Goal: Task Accomplishment & Management: Complete application form

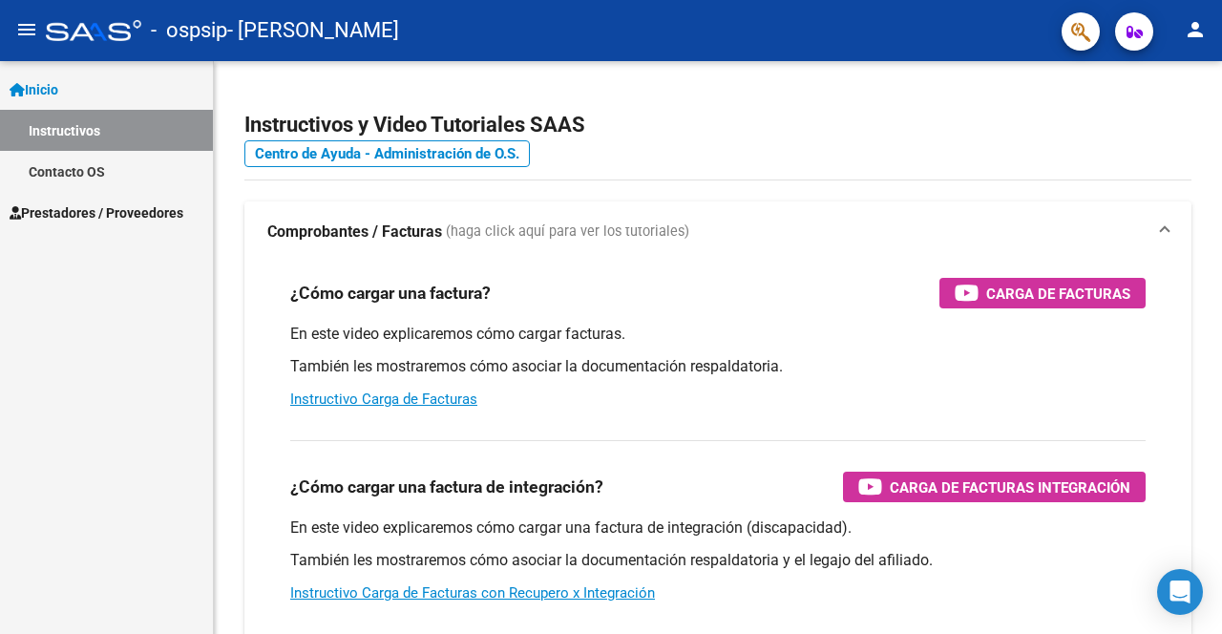
click at [46, 82] on span "Inicio" at bounding box center [34, 89] width 49 height 21
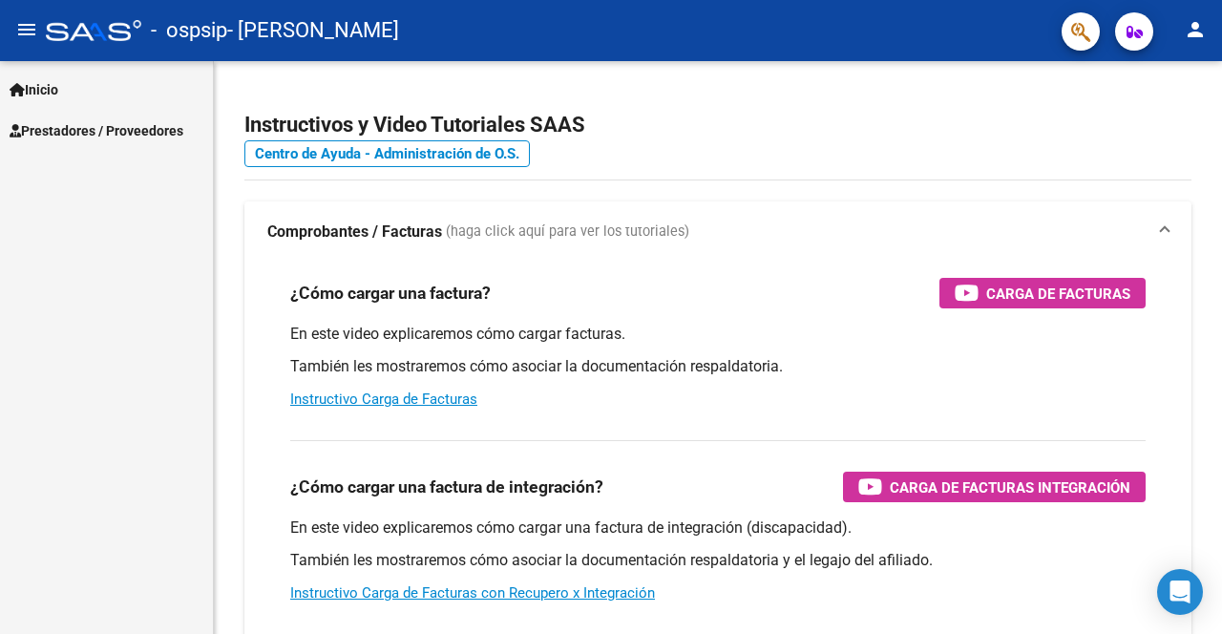
click at [77, 137] on span "Prestadores / Proveedores" at bounding box center [97, 130] width 174 height 21
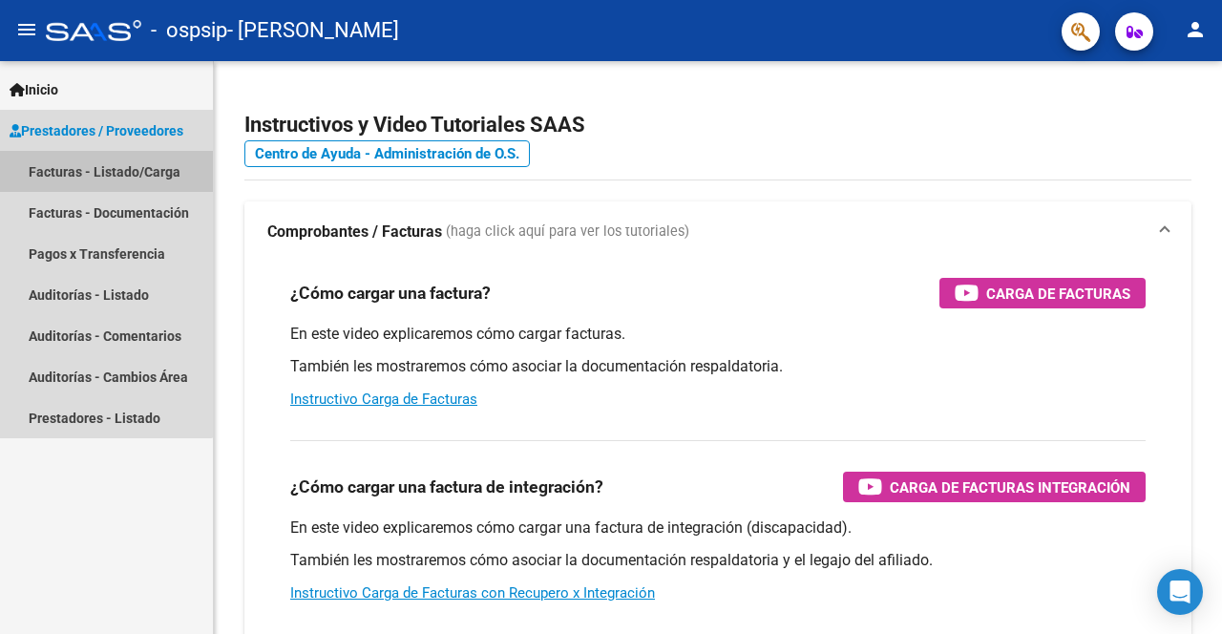
click at [103, 168] on link "Facturas - Listado/Carga" at bounding box center [106, 171] width 213 height 41
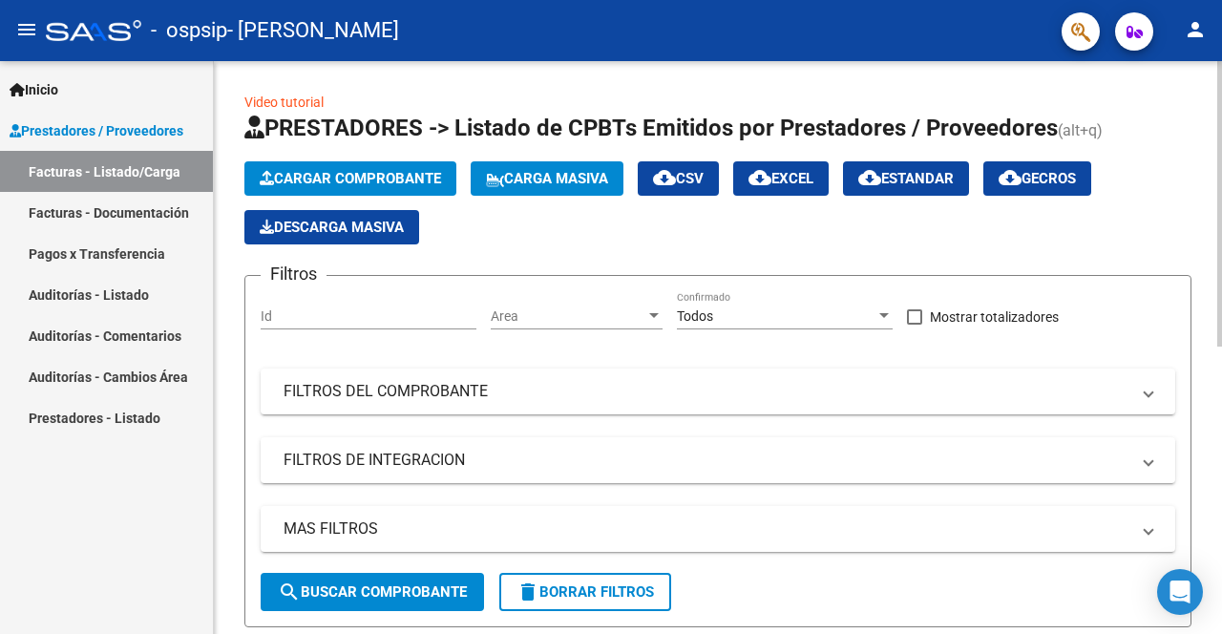
click at [377, 177] on span "Cargar Comprobante" at bounding box center [350, 178] width 181 height 17
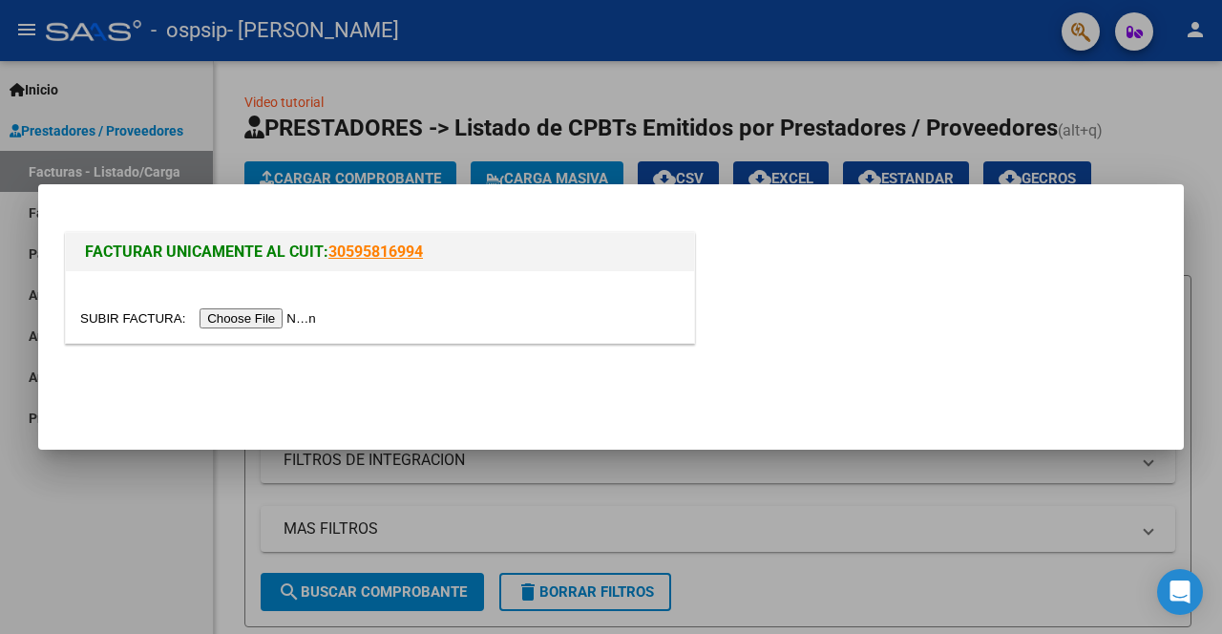
click at [292, 315] on input "file" at bounding box center [201, 318] width 242 height 20
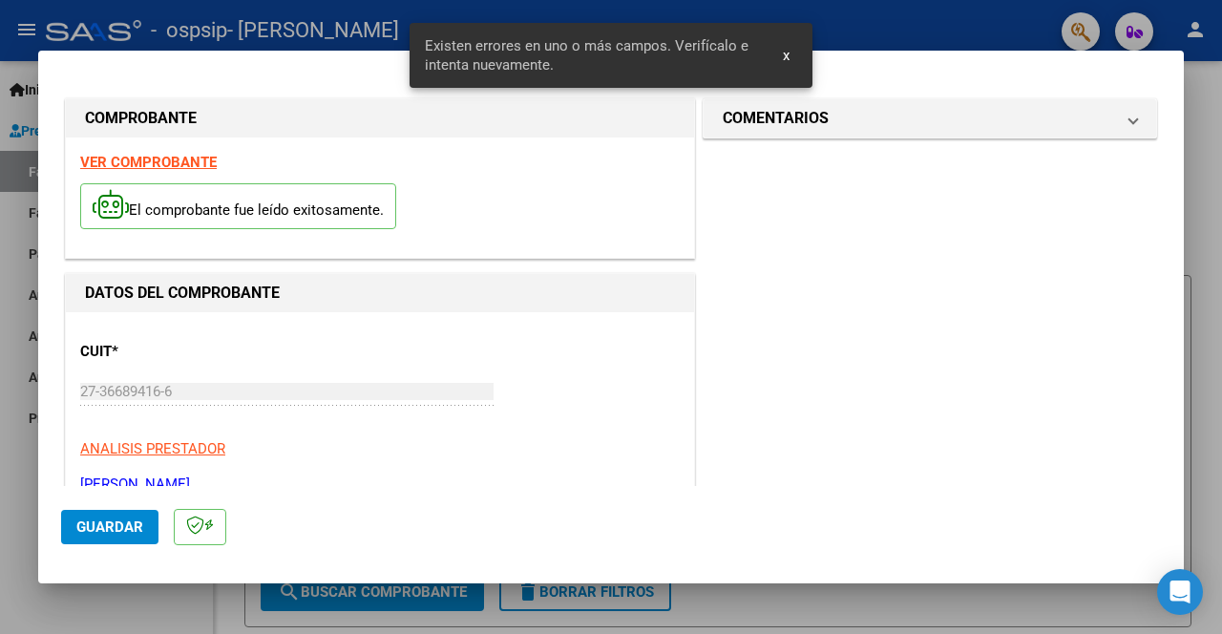
scroll to position [445, 0]
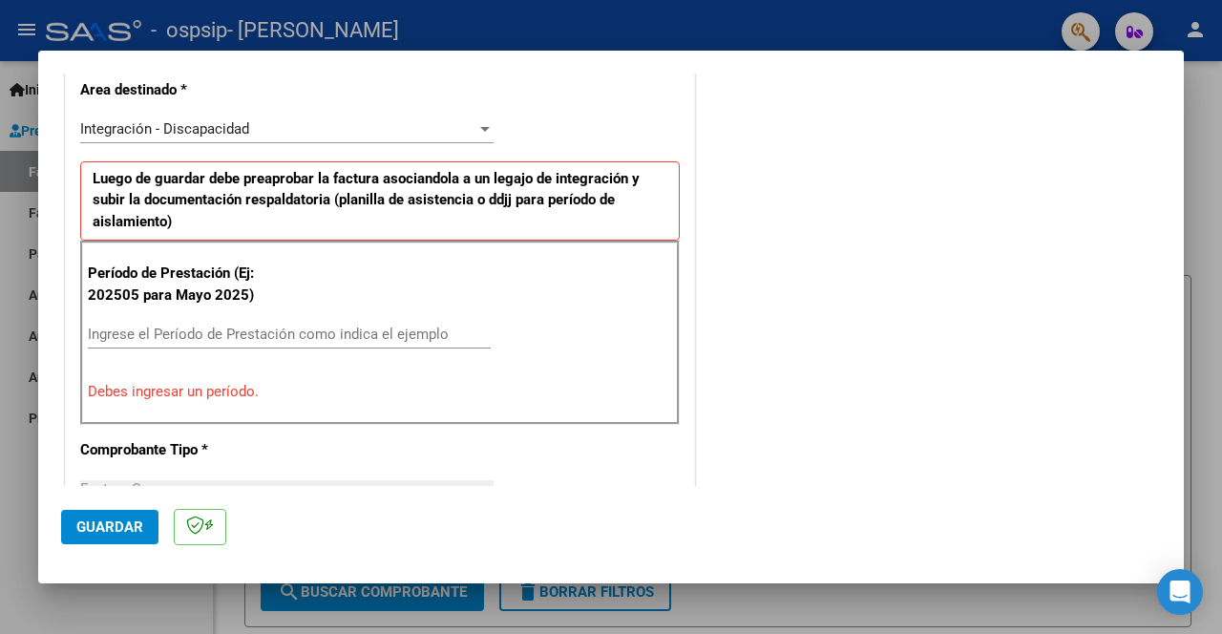
click at [211, 337] on input "Ingrese el Período de Prestación como indica el ejemplo" at bounding box center [289, 334] width 403 height 17
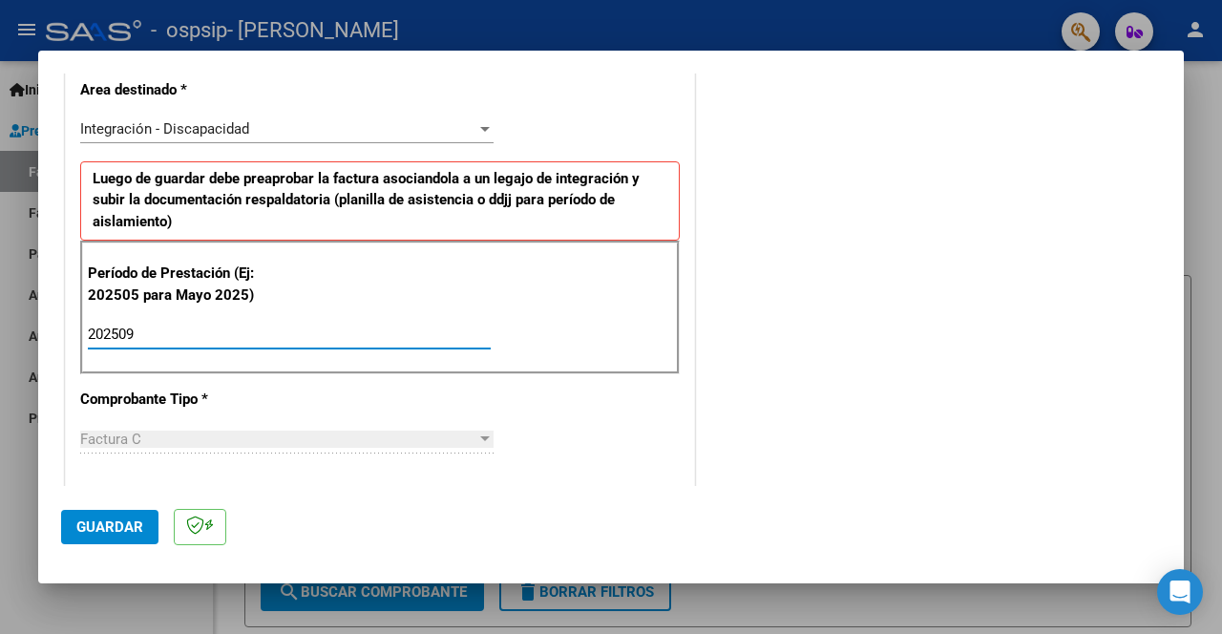
type input "202509"
click at [104, 519] on span "Guardar" at bounding box center [109, 526] width 67 height 17
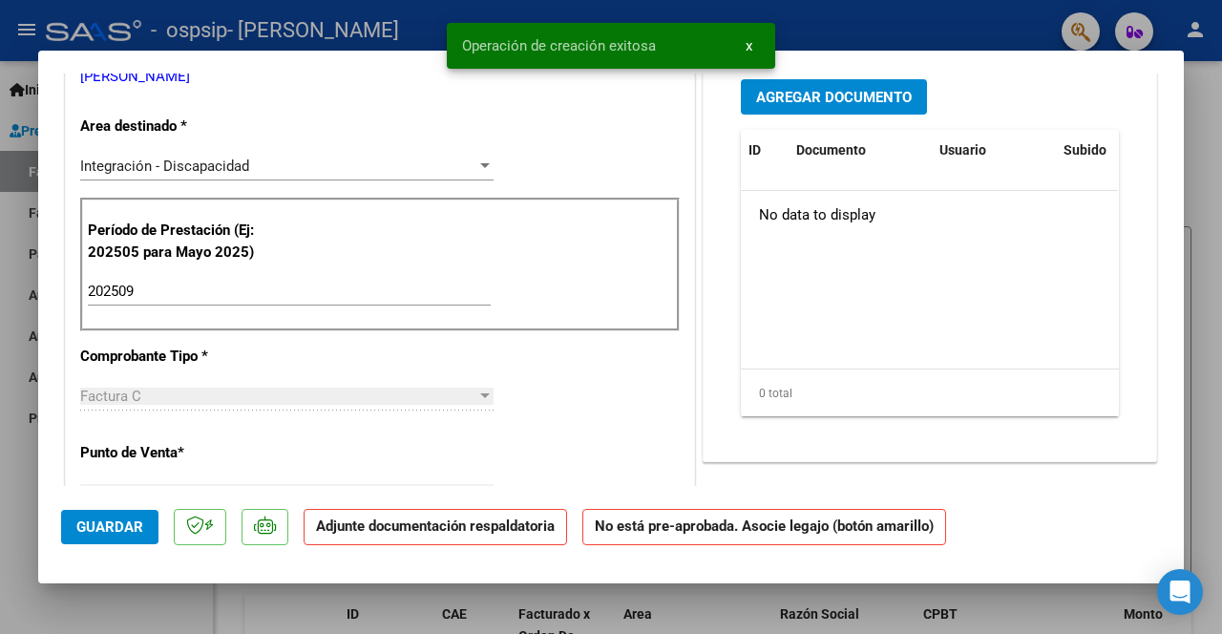
scroll to position [0, 0]
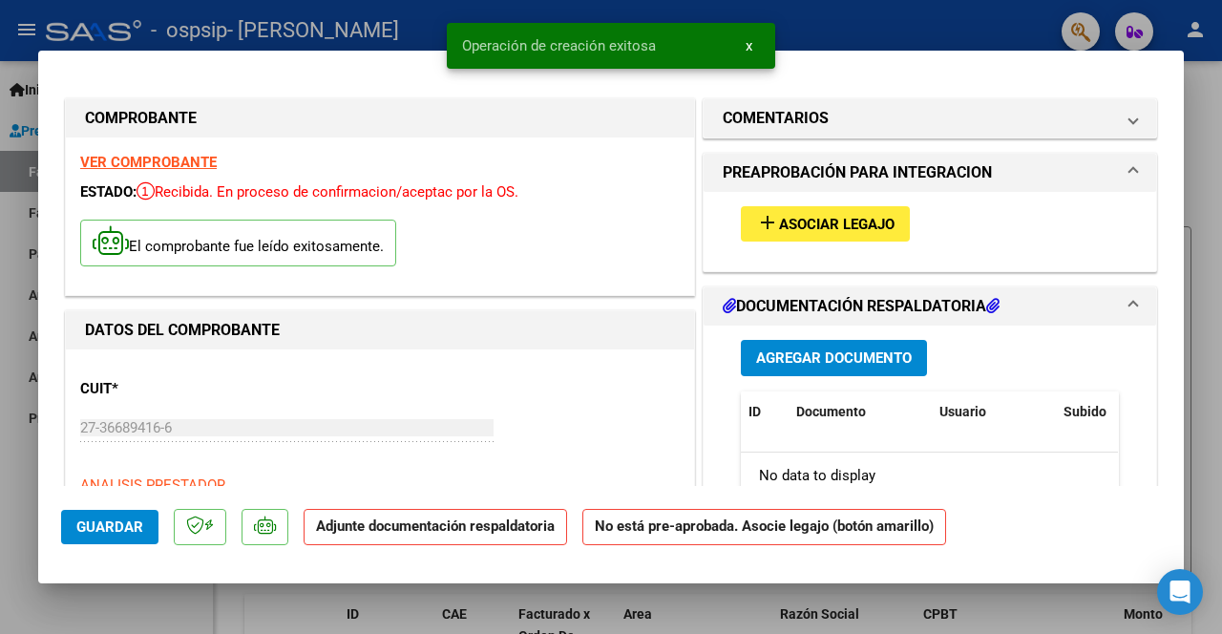
click at [847, 226] on span "Asociar Legajo" at bounding box center [837, 224] width 116 height 17
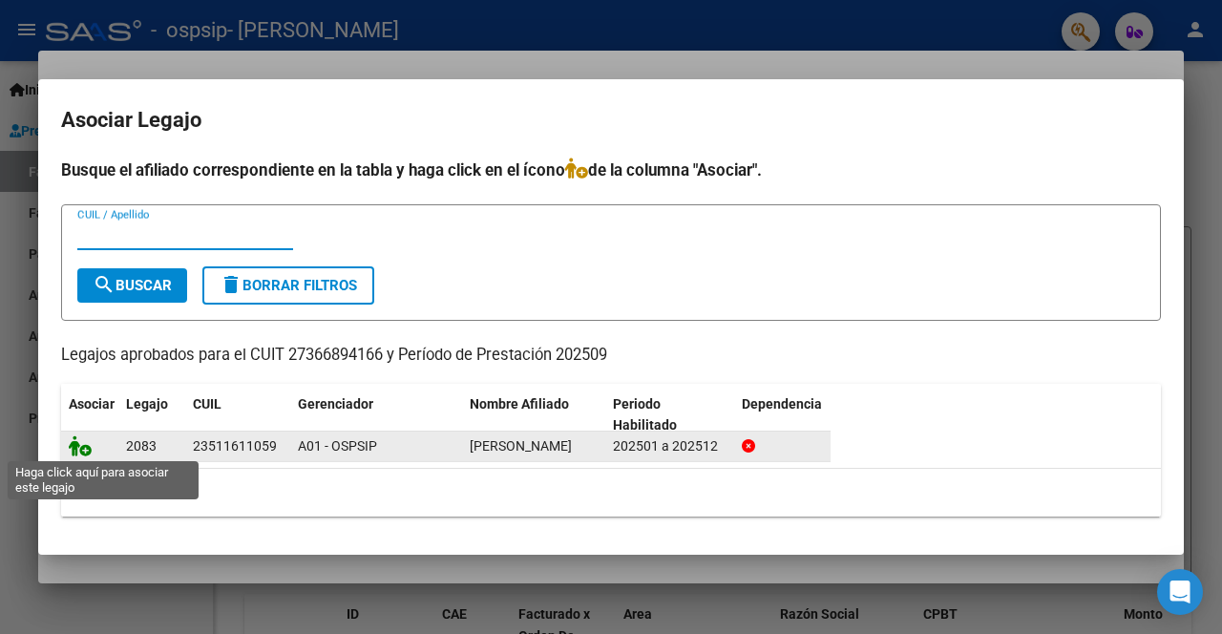
click at [81, 450] on icon at bounding box center [80, 445] width 23 height 21
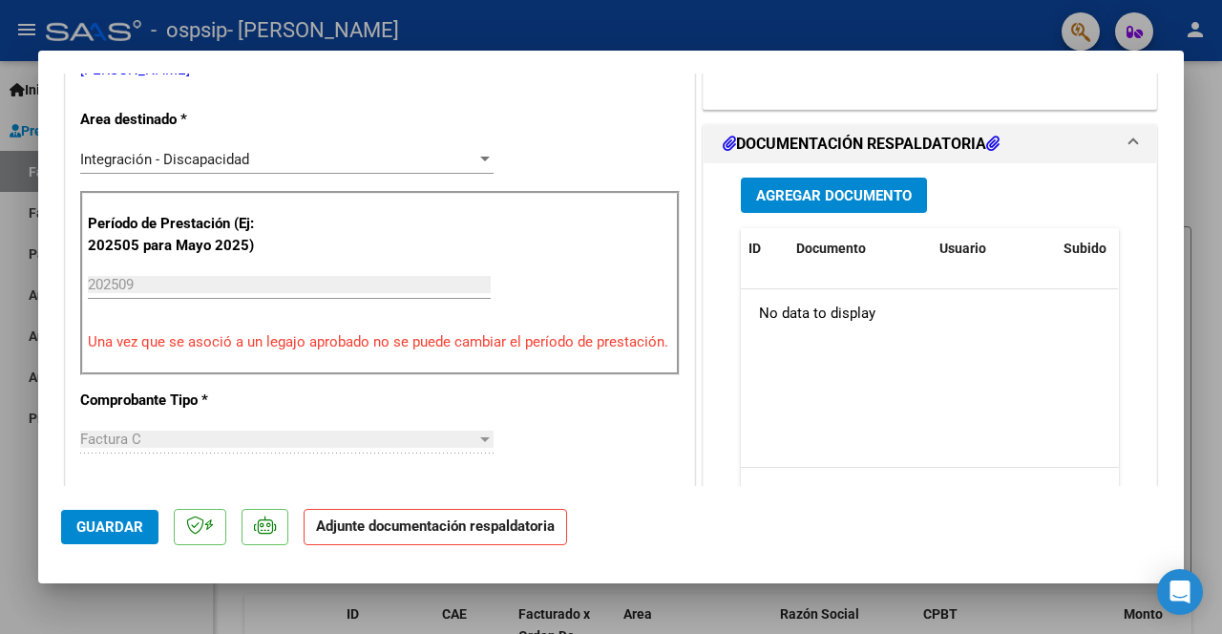
scroll to position [451, 0]
click at [824, 154] on h1 "DOCUMENTACIÓN RESPALDATORIA" at bounding box center [861, 145] width 277 height 23
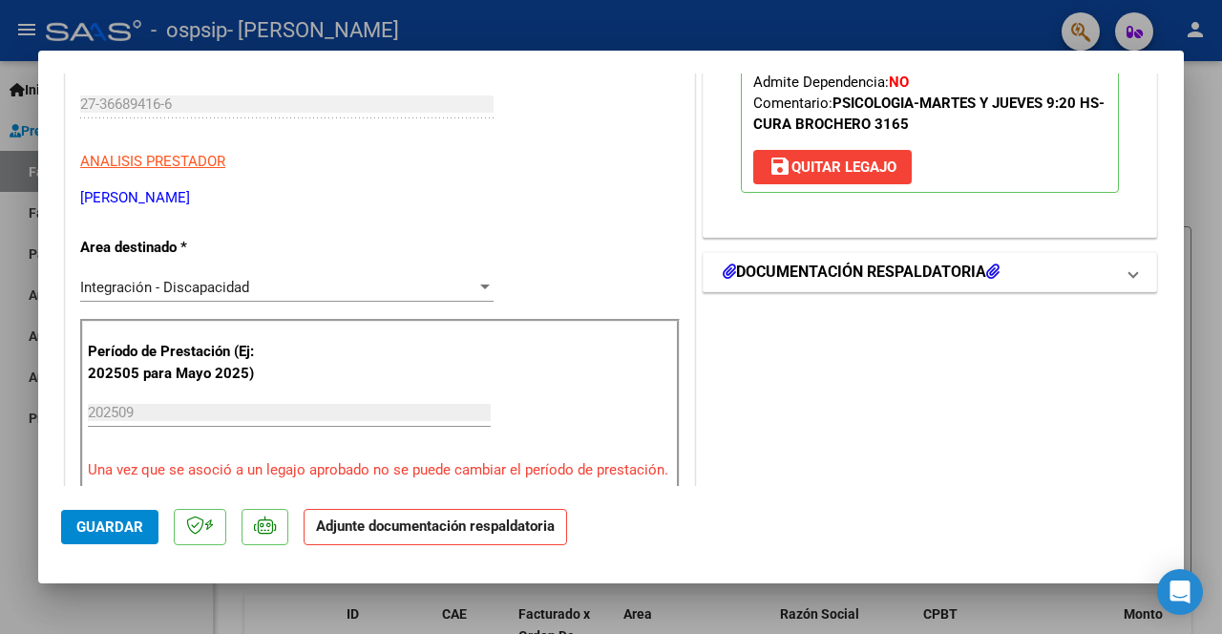
scroll to position [309, 0]
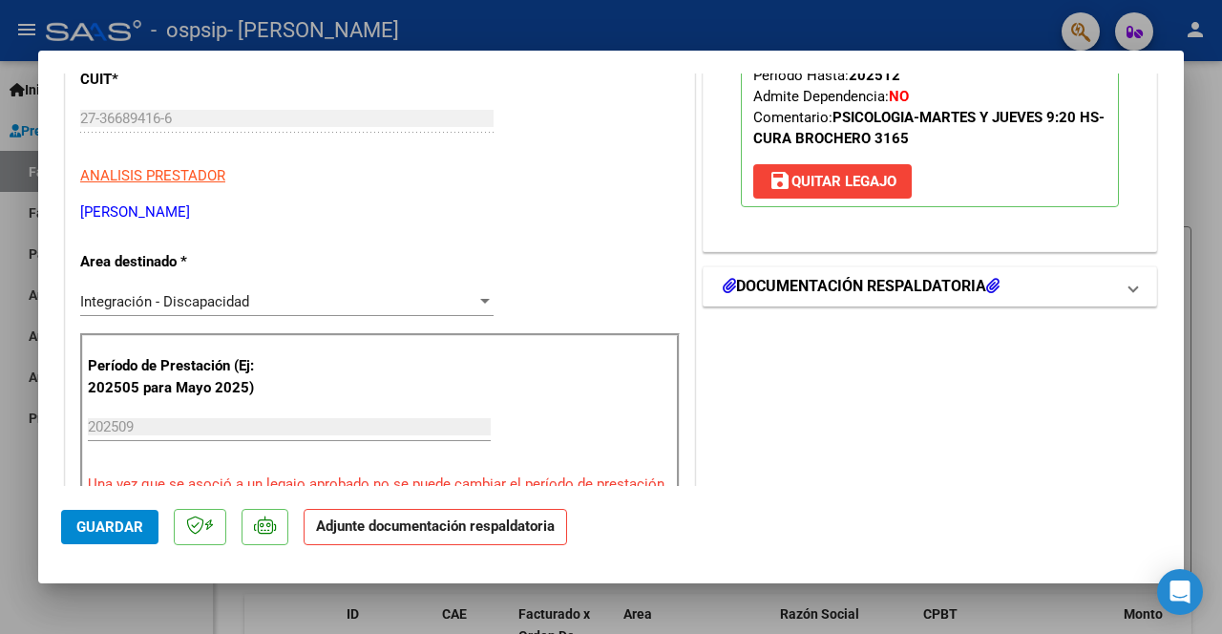
click at [792, 277] on h1 "DOCUMENTACIÓN RESPALDATORIA" at bounding box center [861, 286] width 277 height 23
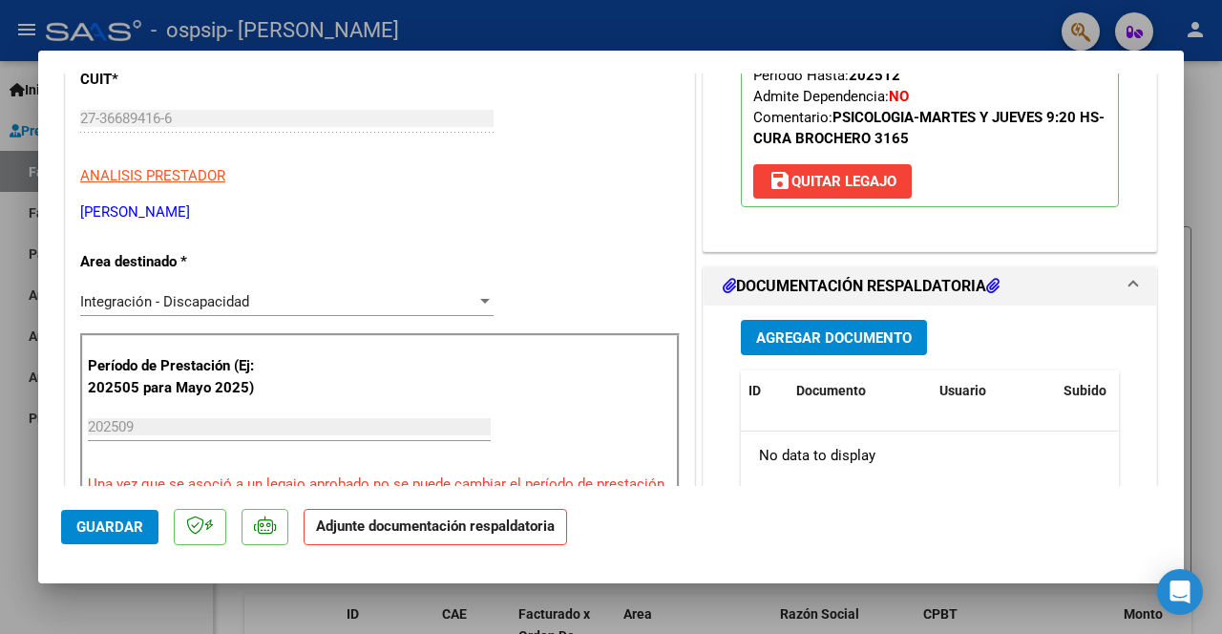
click at [786, 340] on span "Agregar Documento" at bounding box center [834, 337] width 156 height 17
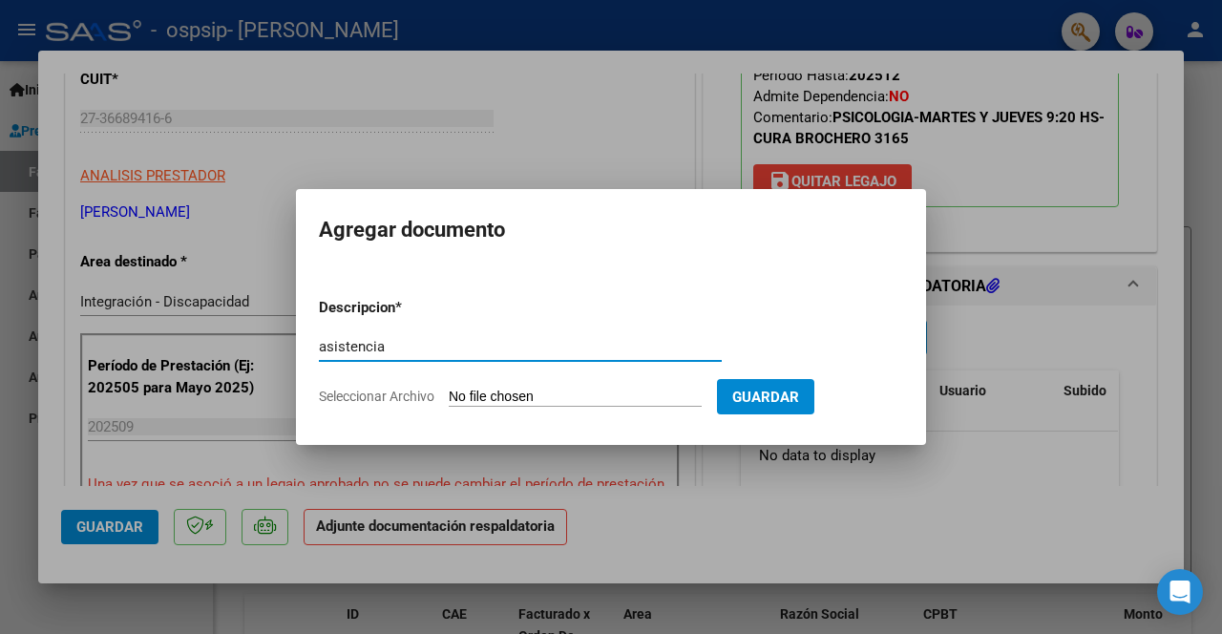
type input "asistencia"
click at [556, 395] on input "Seleccionar Archivo" at bounding box center [575, 398] width 253 height 18
type input "C:\fakepath\[PERSON_NAME] asist [DATE].pdf"
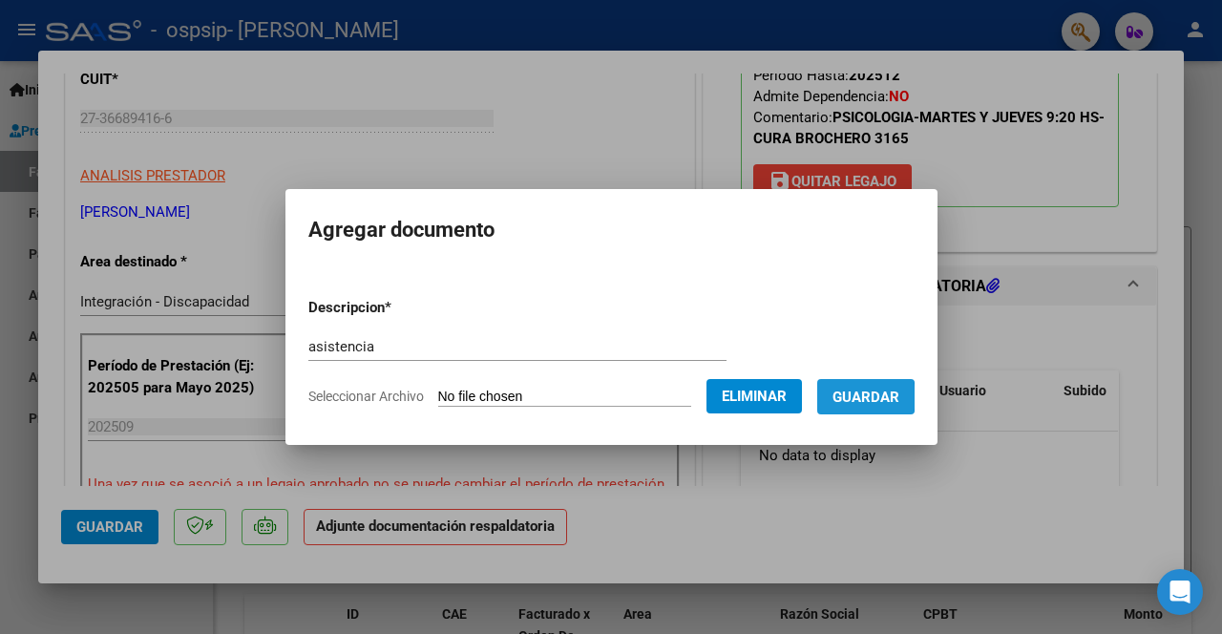
click at [868, 397] on span "Guardar" at bounding box center [865, 397] width 67 height 17
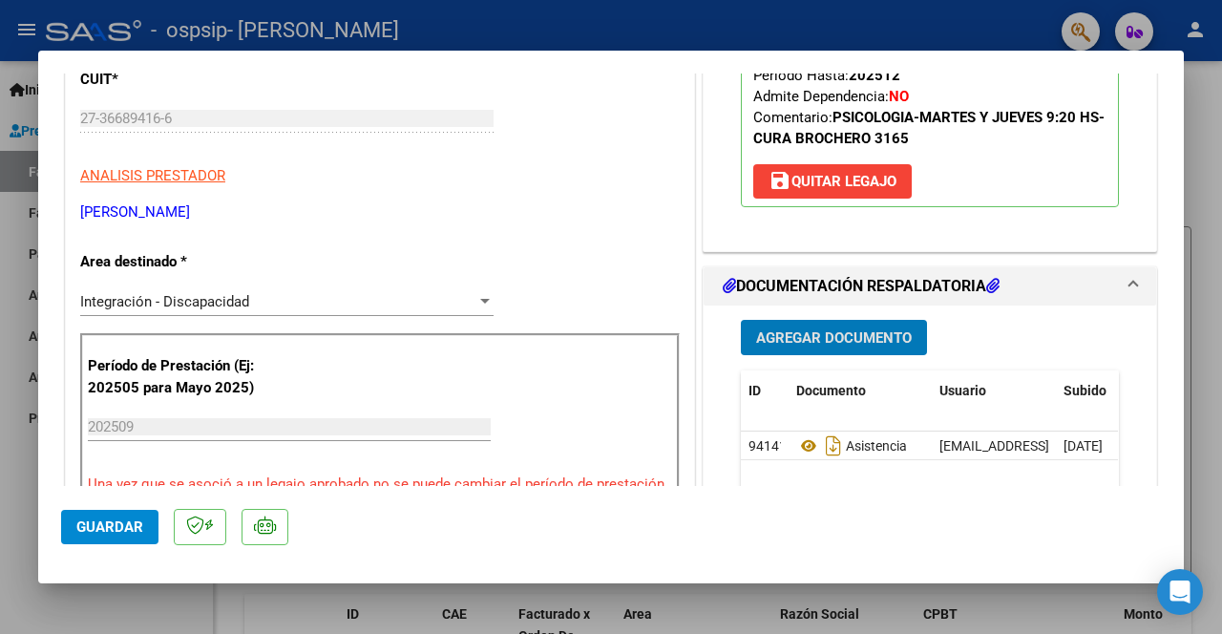
click at [800, 331] on span "Agregar Documento" at bounding box center [834, 337] width 156 height 17
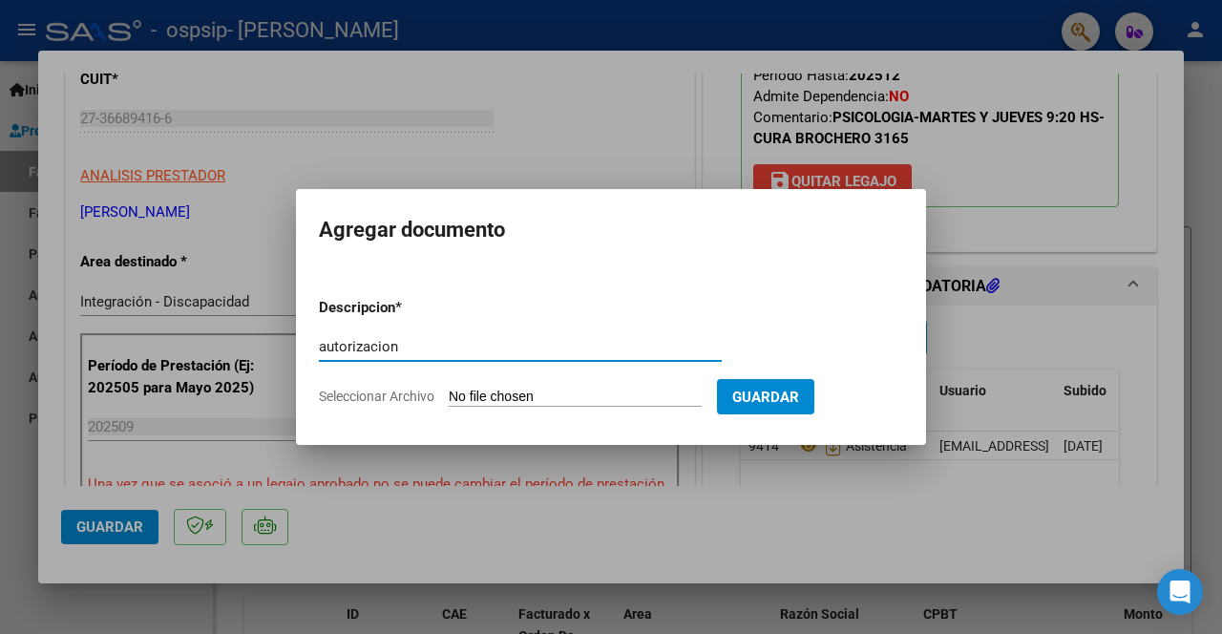
type input "autorizacion"
click at [532, 397] on input "Seleccionar Archivo" at bounding box center [575, 398] width 253 height 18
drag, startPoint x: 490, startPoint y: 346, endPoint x: 320, endPoint y: 347, distance: 169.9
click at [320, 347] on input "autorizacion" at bounding box center [520, 346] width 403 height 17
type input "constatacion cae"
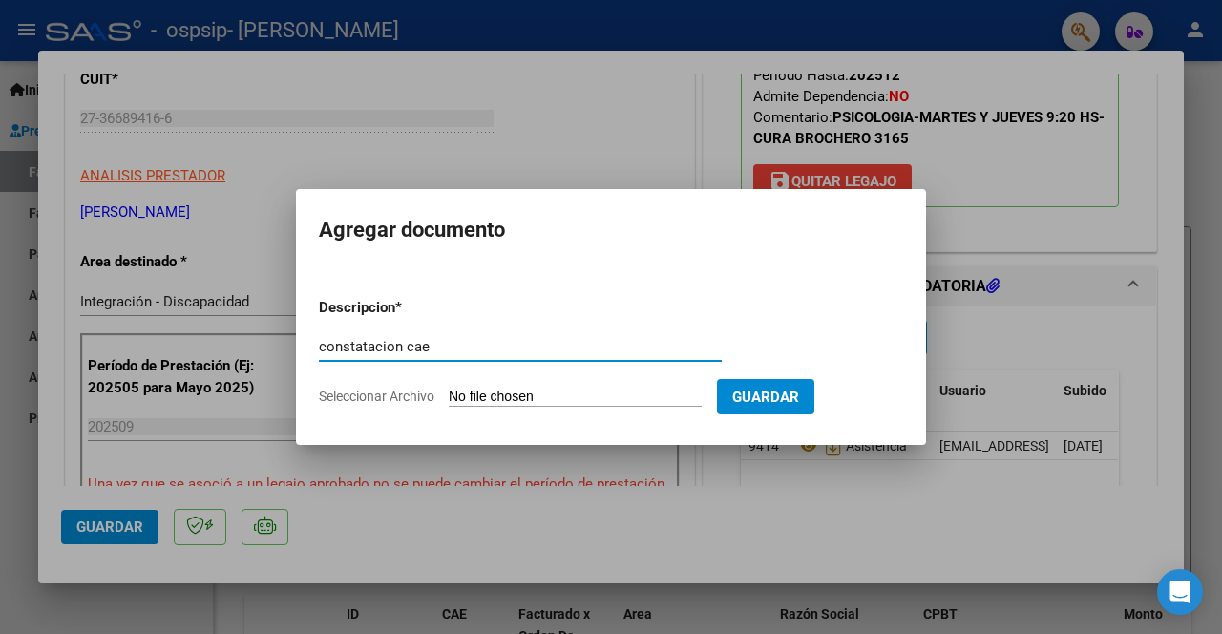
click at [398, 394] on span "Seleccionar Archivo" at bounding box center [377, 396] width 116 height 15
click at [449, 394] on input "Seleccionar Archivo" at bounding box center [575, 398] width 253 height 18
type input "C:\fakepath\fernandez septConstatación de Comprobantes _ AFIP.pdf"
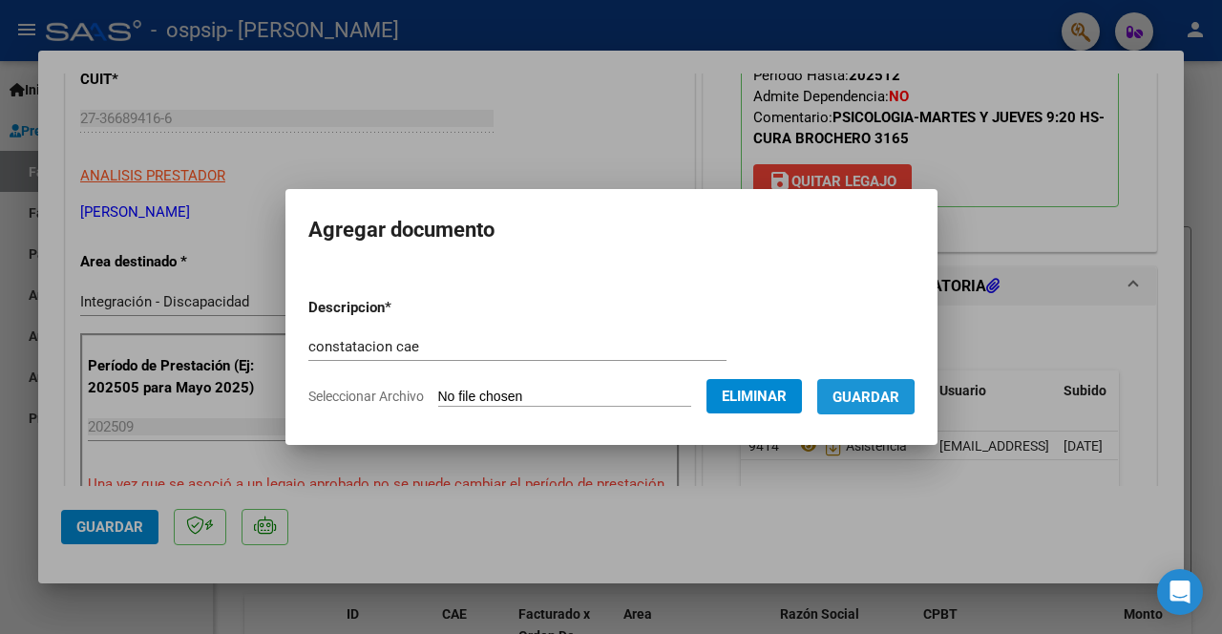
click at [869, 398] on span "Guardar" at bounding box center [865, 397] width 67 height 17
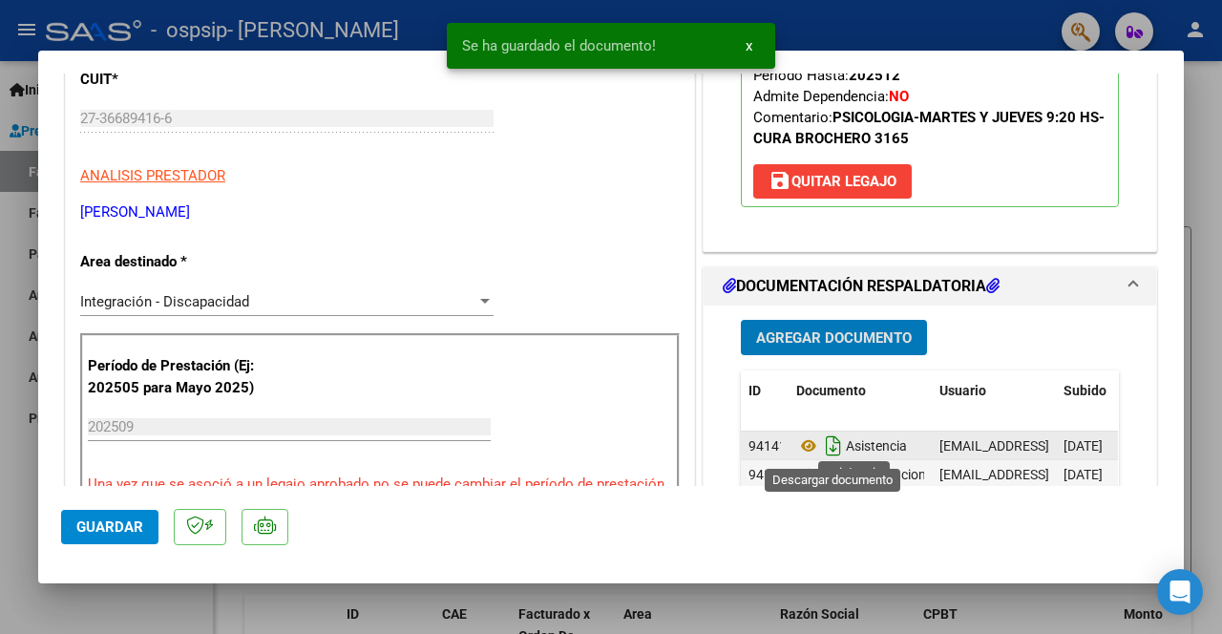
scroll to position [315, 0]
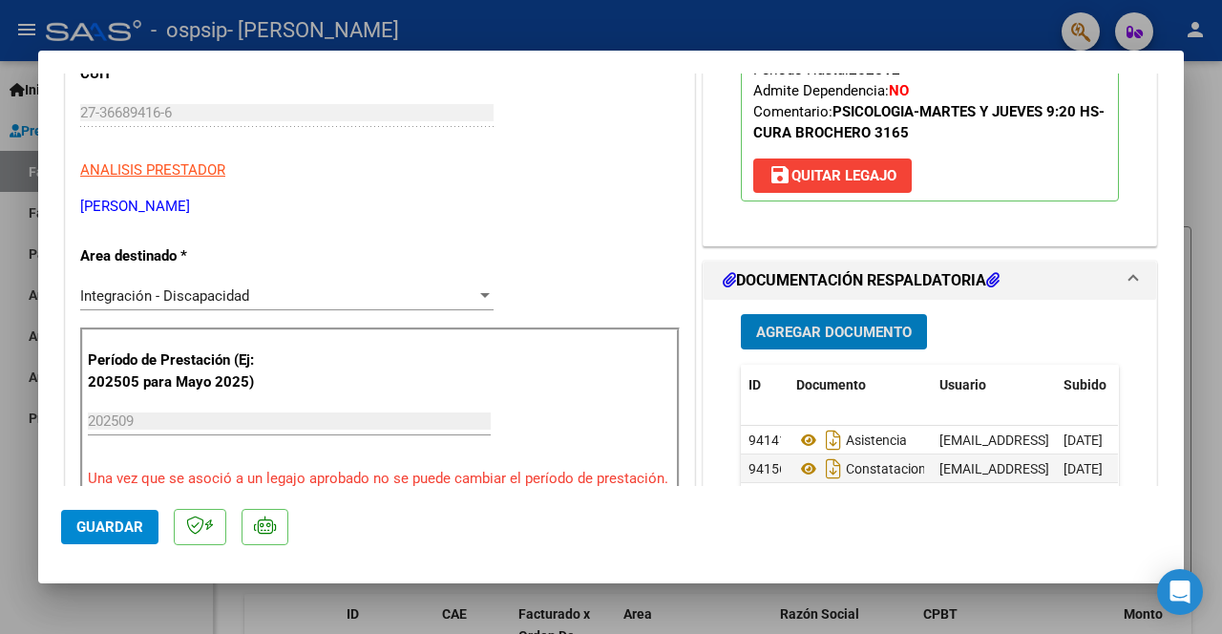
click at [109, 527] on span "Guardar" at bounding box center [109, 526] width 67 height 17
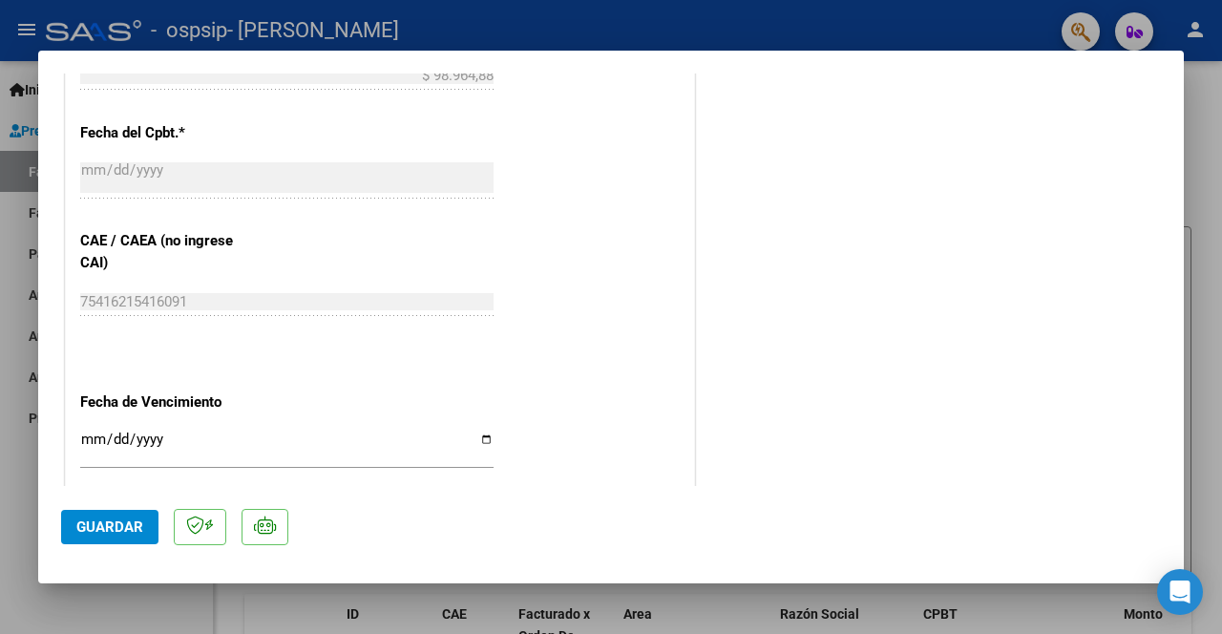
scroll to position [1294, 0]
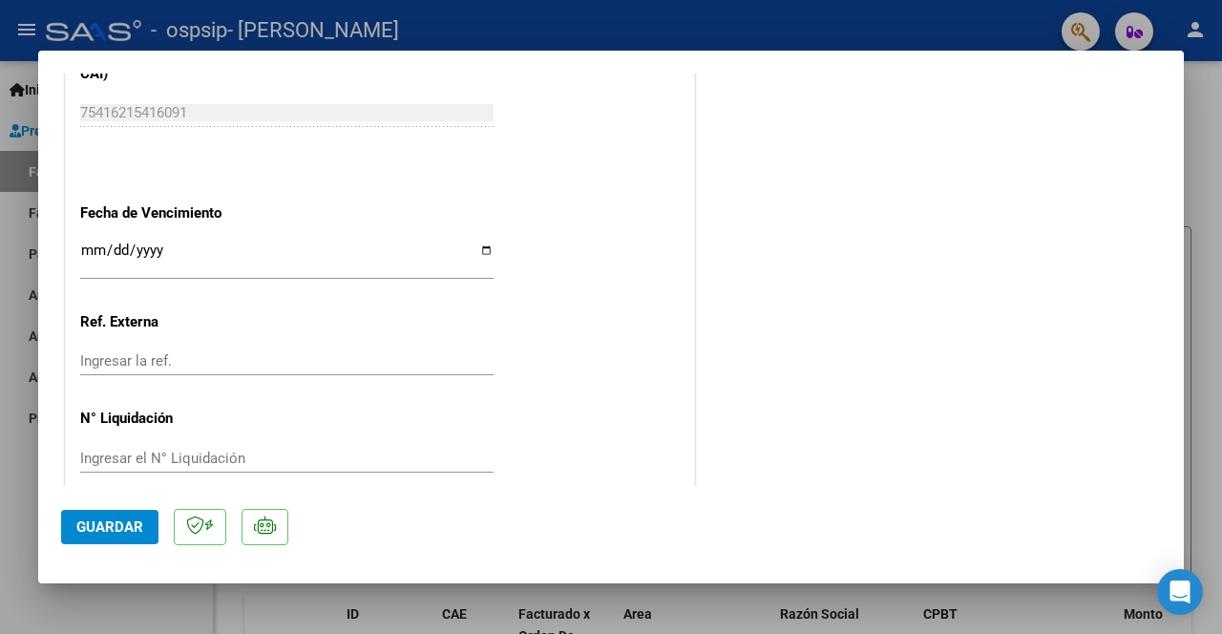
click at [372, 610] on div at bounding box center [611, 317] width 1222 height 634
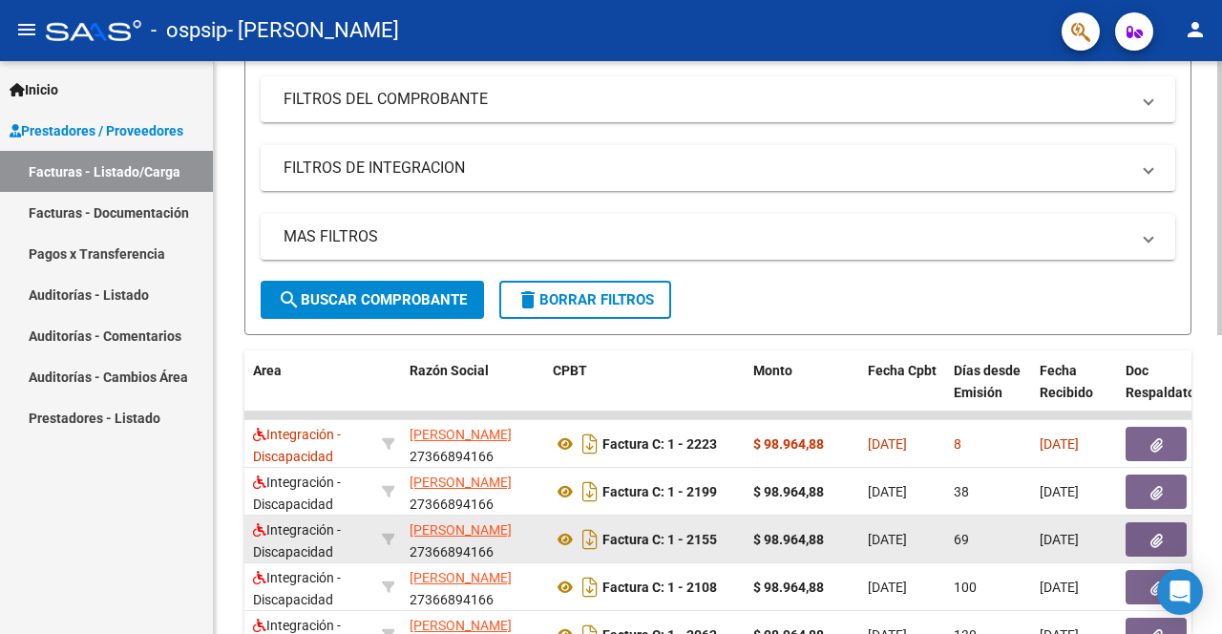
scroll to position [0, 1]
